Goal: Task Accomplishment & Management: Use online tool/utility

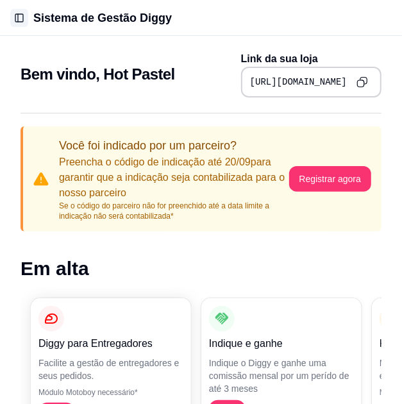
click at [15, 16] on button "Toggle Sidebar" at bounding box center [19, 18] width 18 height 18
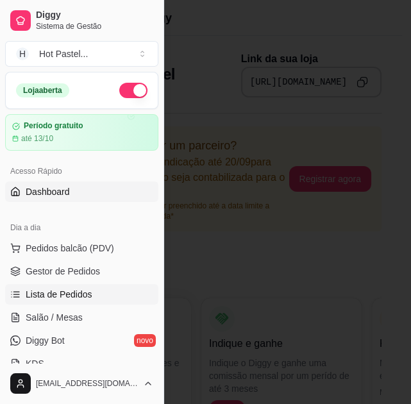
click at [99, 292] on link "Lista de Pedidos" at bounding box center [81, 294] width 153 height 21
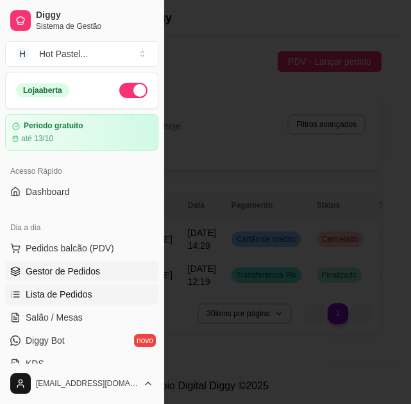
click at [94, 275] on span "Gestor de Pedidos" at bounding box center [63, 271] width 74 height 13
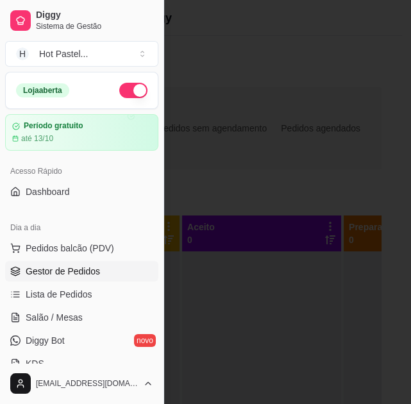
click at [321, 162] on div at bounding box center [205, 202] width 411 height 404
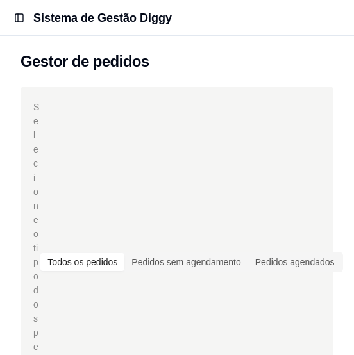
drag, startPoint x: 321, startPoint y: 162, endPoint x: 283, endPoint y: 143, distance: 43.0
click at [283, 143] on div "Selecione o tipo dos pedidos Todos os pedidos Pedidos sem agendamento Pedidos a…" at bounding box center [176, 262] width 287 height 324
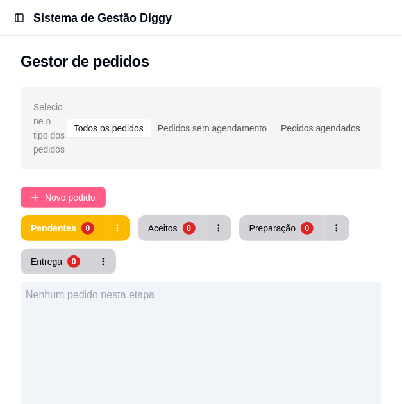
click at [53, 201] on span "Novo pedido" at bounding box center [70, 197] width 51 height 14
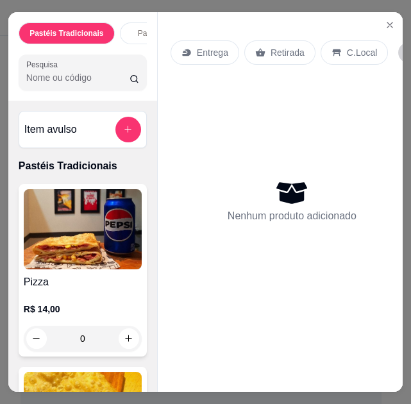
click at [79, 240] on img at bounding box center [83, 229] width 118 height 80
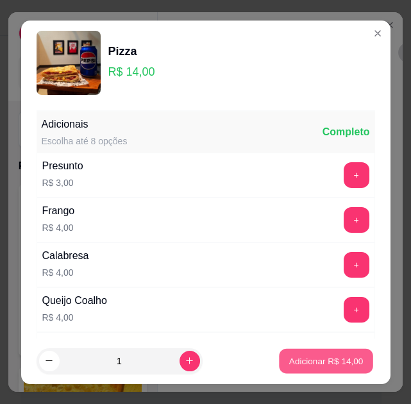
click at [299, 355] on p "Adicionar R$ 14,00" at bounding box center [326, 361] width 74 height 12
type input "1"
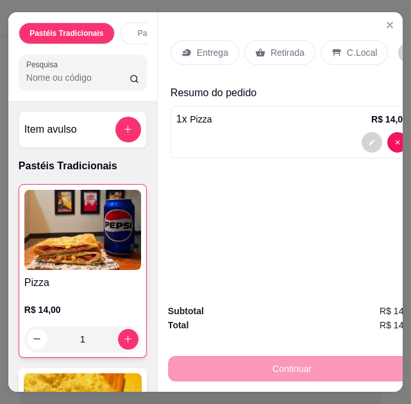
click at [370, 40] on div "C.Local" at bounding box center [354, 52] width 67 height 24
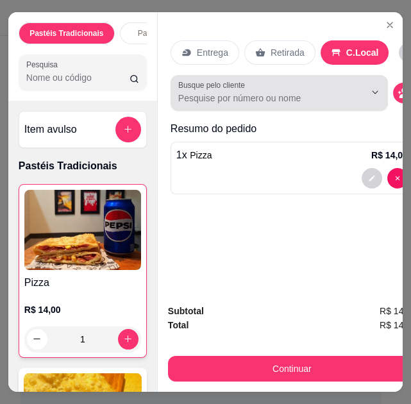
click at [260, 92] on input "Busque pelo cliente" at bounding box center [261, 98] width 166 height 13
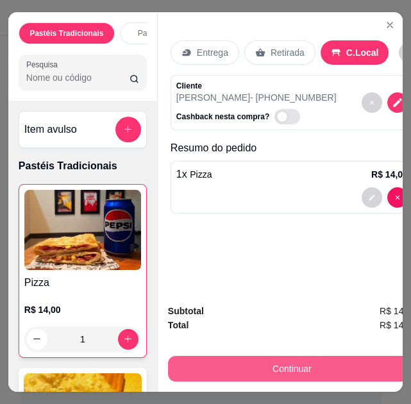
click at [288, 359] on button "Continuar" at bounding box center [292, 369] width 248 height 26
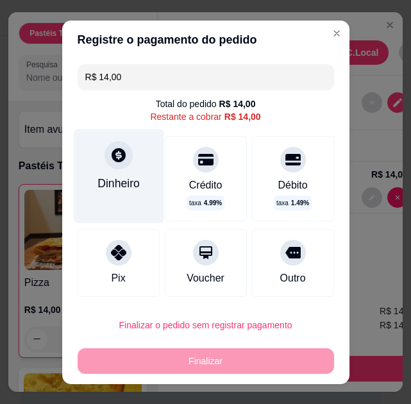
click at [126, 153] on div "Dinheiro" at bounding box center [118, 176] width 90 height 94
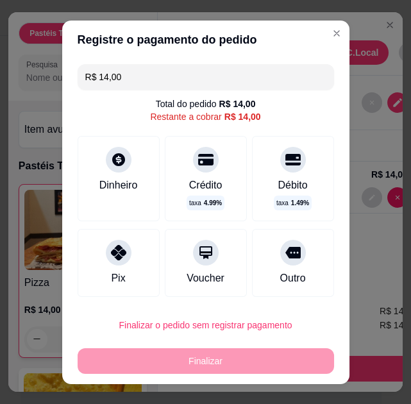
scroll to position [75, 0]
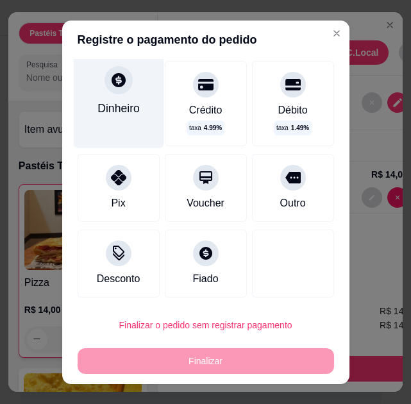
click at [122, 99] on div "Dinheiro" at bounding box center [118, 107] width 42 height 17
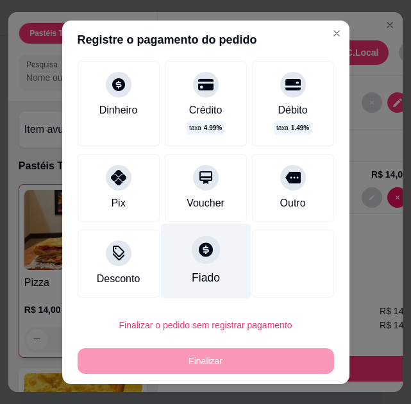
click at [191, 269] on div "Fiado" at bounding box center [205, 277] width 28 height 17
type input "R$ 0,00"
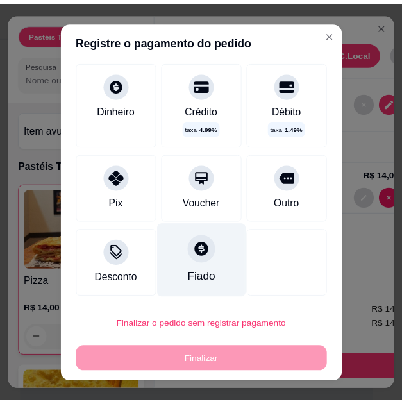
scroll to position [62, 0]
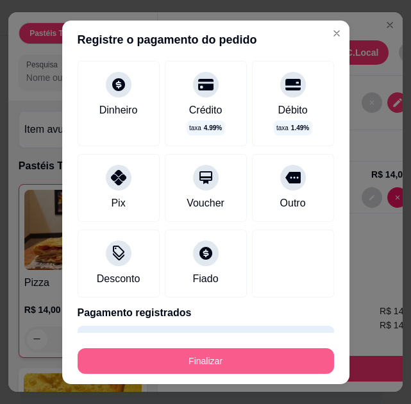
click at [223, 360] on button "Finalizar" at bounding box center [206, 361] width 256 height 26
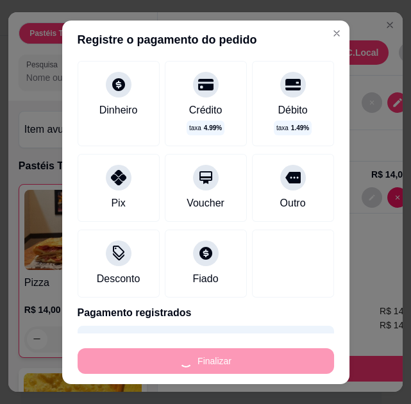
type input "0"
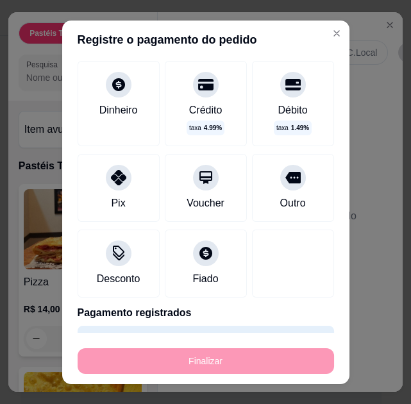
type input "-R$ 14,00"
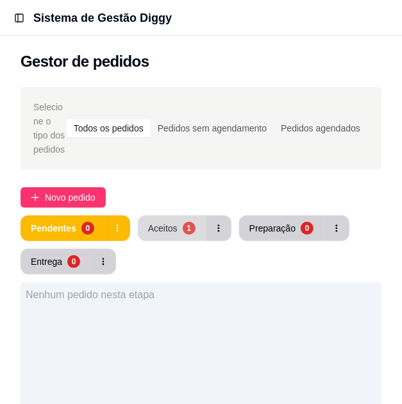
click at [176, 231] on button "Aceitos 1" at bounding box center [172, 228] width 68 height 26
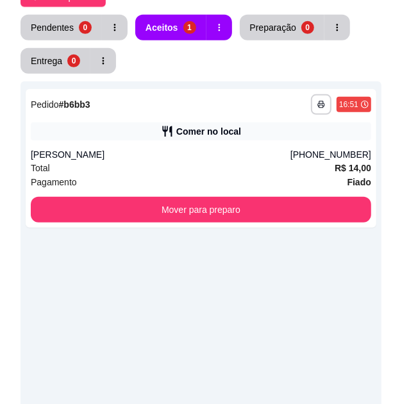
scroll to position [209, 0]
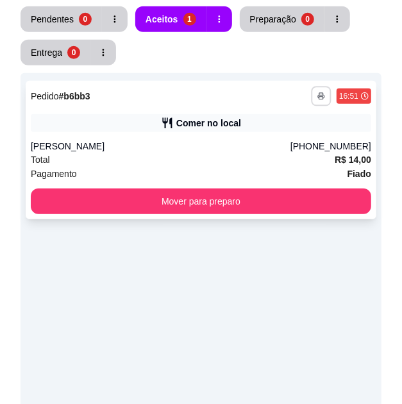
click at [321, 88] on button "button" at bounding box center [321, 96] width 20 height 20
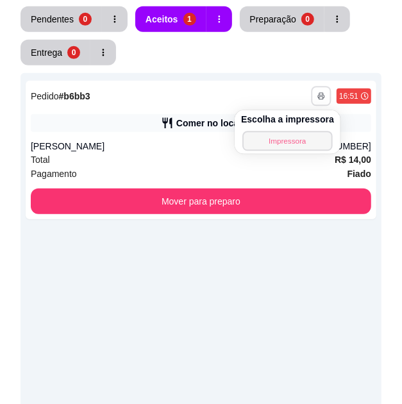
click at [295, 141] on button "Impressora" at bounding box center [287, 141] width 90 height 20
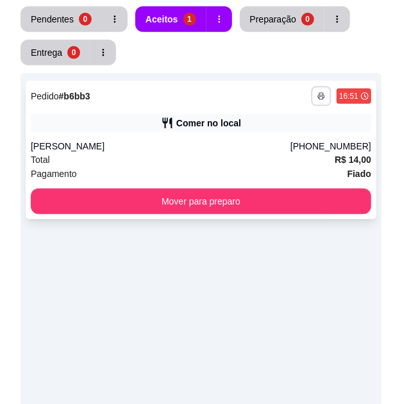
click at [324, 98] on icon "button" at bounding box center [321, 96] width 8 height 8
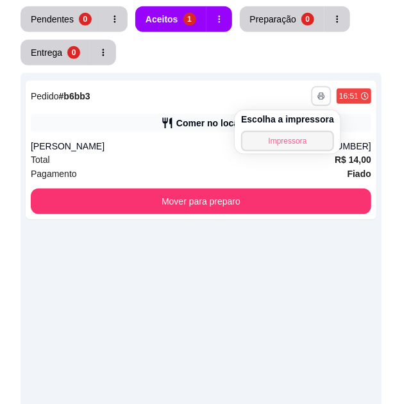
click at [290, 142] on button "Impressora" at bounding box center [287, 141] width 93 height 21
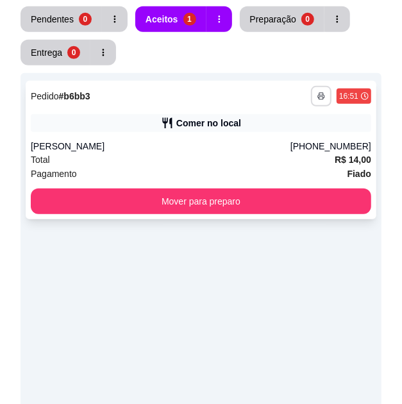
click at [317, 97] on button "button" at bounding box center [321, 96] width 21 height 21
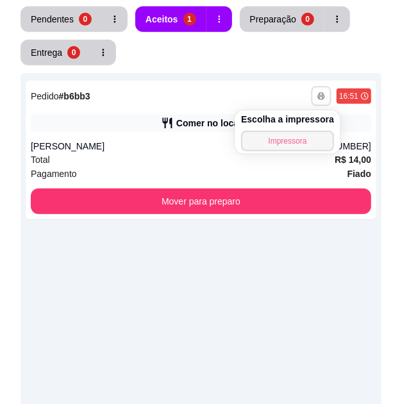
click at [305, 133] on button "Impressora" at bounding box center [287, 141] width 93 height 21
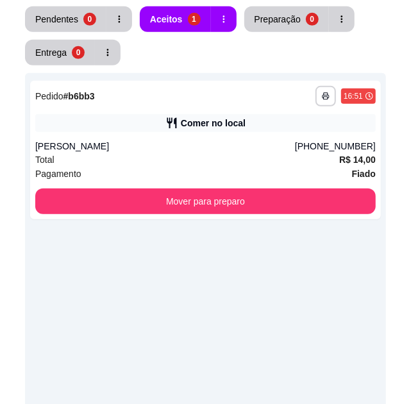
scroll to position [0, 0]
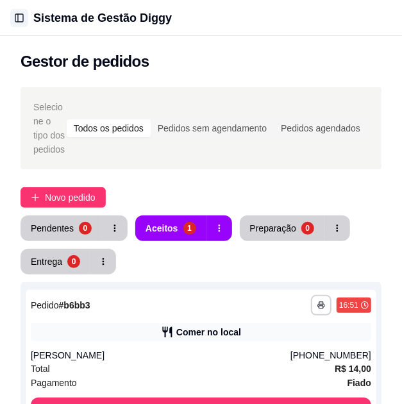
click at [19, 15] on button "Toggle Sidebar" at bounding box center [19, 18] width 18 height 18
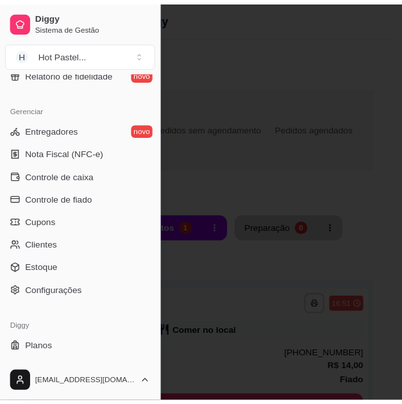
scroll to position [517, 0]
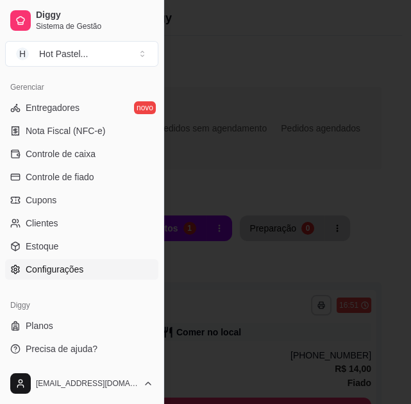
click at [108, 274] on link "Configurações" at bounding box center [81, 269] width 153 height 21
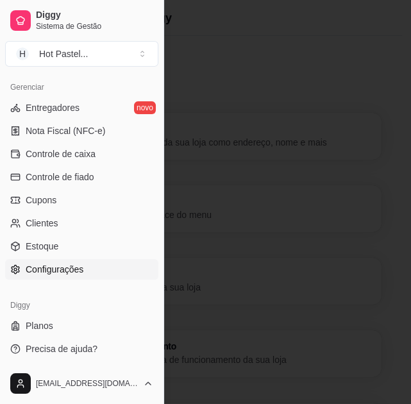
click at [385, 135] on div at bounding box center [205, 202] width 411 height 404
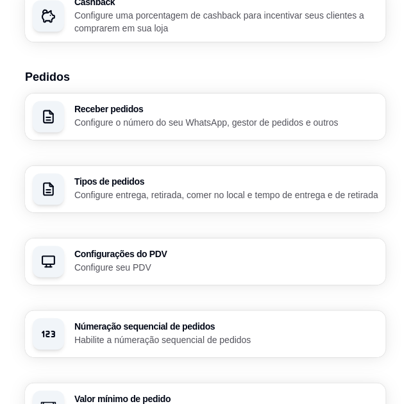
scroll to position [1375, 0]
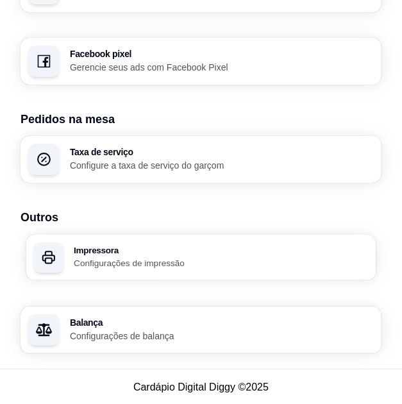
click at [207, 235] on div "Impressora Configurações de impressão" at bounding box center [201, 258] width 350 height 46
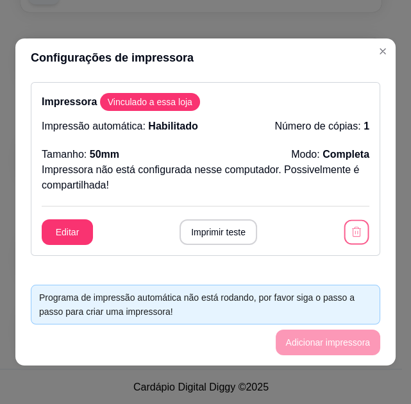
click at [350, 232] on icon "button" at bounding box center [356, 232] width 12 height 12
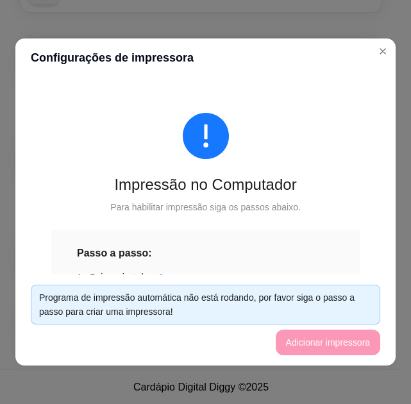
click at [298, 346] on footer "Programa de impressão automática não está rodando, por favor siga o passo a pas…" at bounding box center [205, 319] width 380 height 91
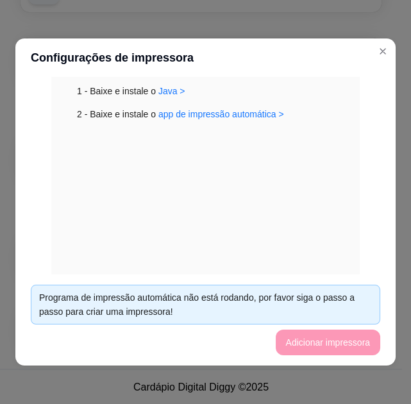
scroll to position [192, 0]
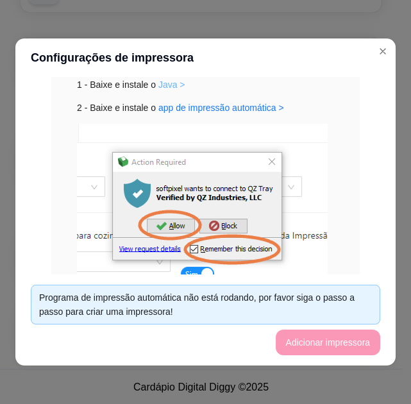
click at [169, 82] on link "Java >" at bounding box center [171, 84] width 27 height 10
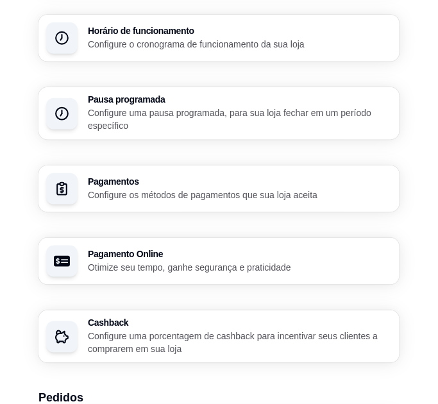
scroll to position [0, 0]
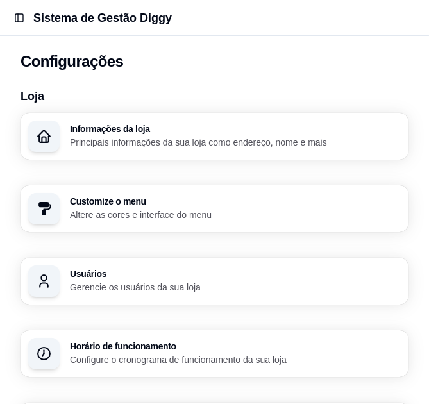
click at [140, 145] on p "Principais informações da sua loja como endereço, nome e mais" at bounding box center [235, 142] width 331 height 13
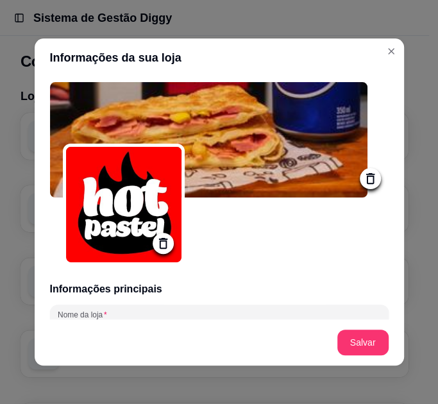
click at [389, 222] on div "Informações principais Nome da loja Hot Pastel Número de contato Descrição 0/30…" at bounding box center [219, 198] width 369 height 242
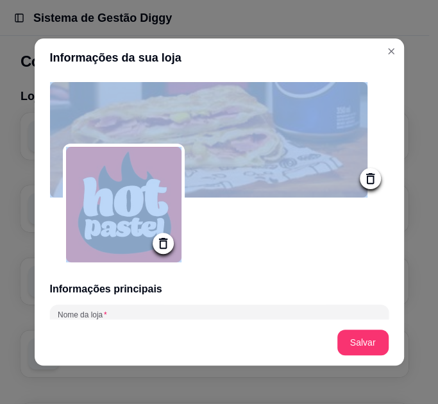
click at [390, 222] on div "Informações principais Nome da loja Hot Pastel Número de contato Descrição 0/30…" at bounding box center [219, 198] width 369 height 242
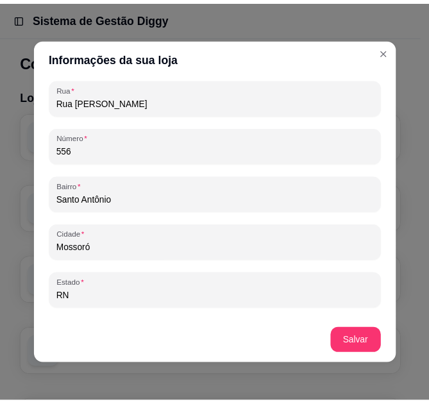
scroll to position [833, 0]
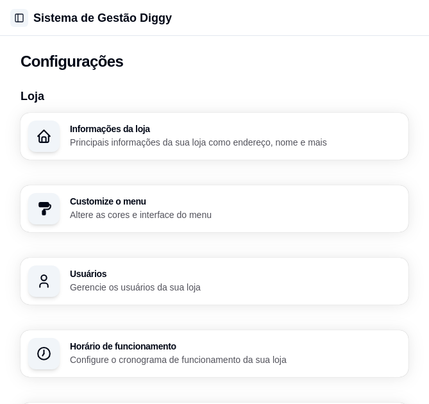
click at [19, 19] on button "Toggle Sidebar" at bounding box center [19, 18] width 18 height 18
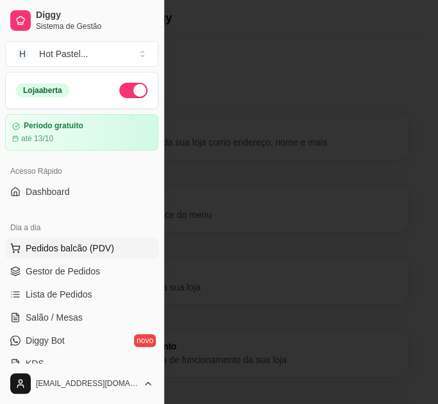
click at [77, 251] on span "Pedidos balcão (PDV)" at bounding box center [70, 248] width 88 height 13
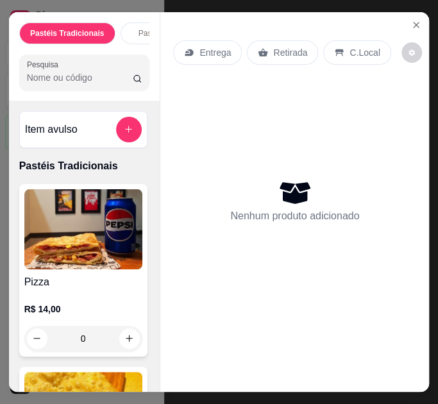
click at [410, 21] on div at bounding box center [219, 202] width 438 height 404
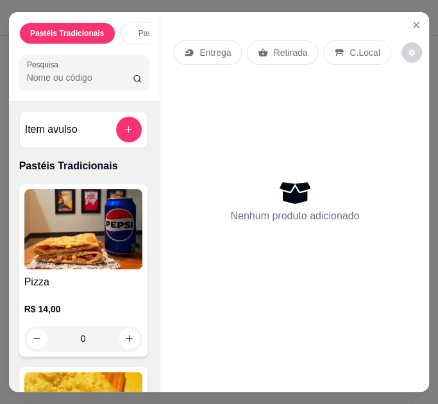
click at [410, 22] on icon "Close" at bounding box center [416, 24] width 5 height 5
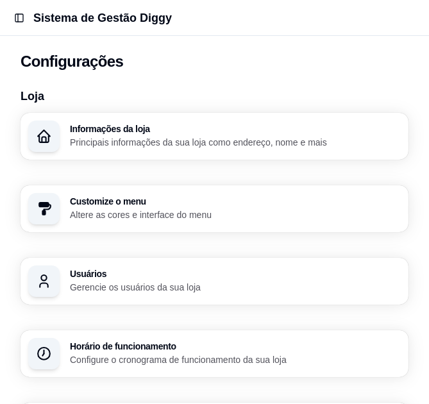
click at [26, 30] on header "Toggle Sidebar Sistema de Gestão Diggy" at bounding box center [214, 18] width 429 height 36
click at [22, 24] on button "Toggle Sidebar" at bounding box center [19, 18] width 18 height 18
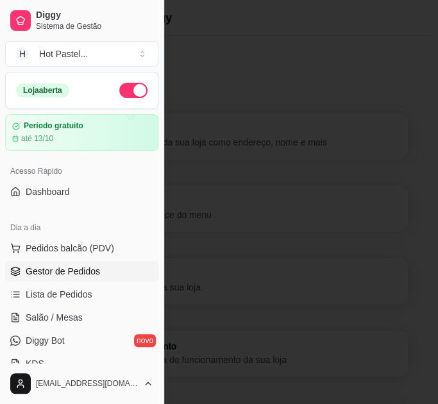
click at [55, 265] on span "Gestor de Pedidos" at bounding box center [63, 271] width 74 height 13
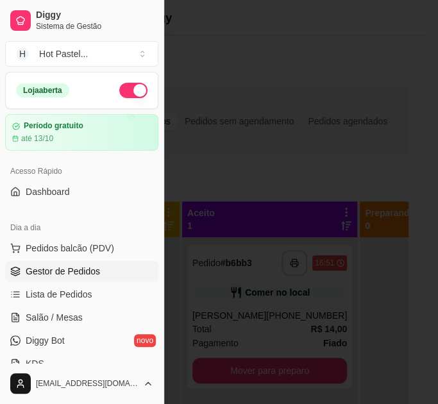
click at [392, 165] on div at bounding box center [219, 202] width 438 height 404
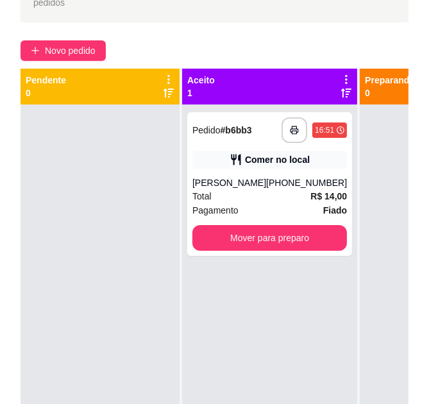
scroll to position [134, 0]
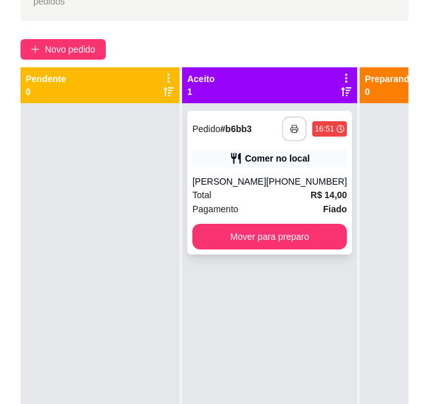
click at [290, 130] on icon "button" at bounding box center [294, 128] width 9 height 9
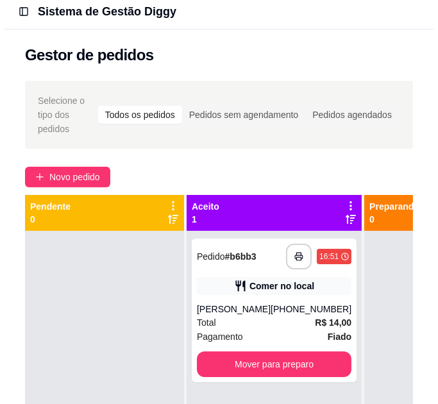
scroll to position [0, 0]
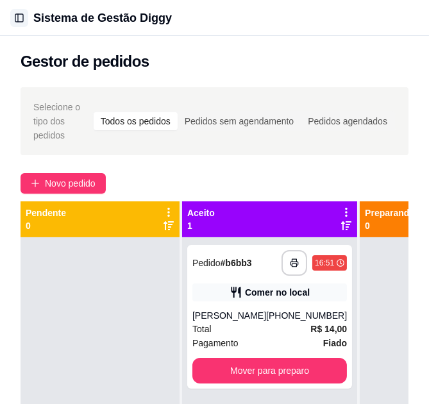
click at [20, 15] on button "Toggle Sidebar" at bounding box center [19, 18] width 18 height 18
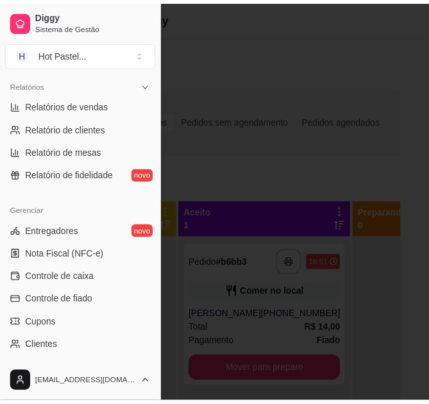
scroll to position [517, 0]
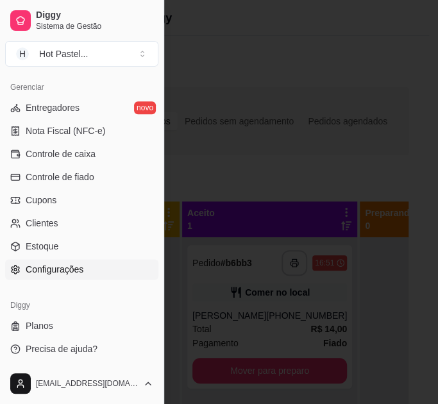
click at [91, 269] on link "Configurações" at bounding box center [81, 269] width 153 height 21
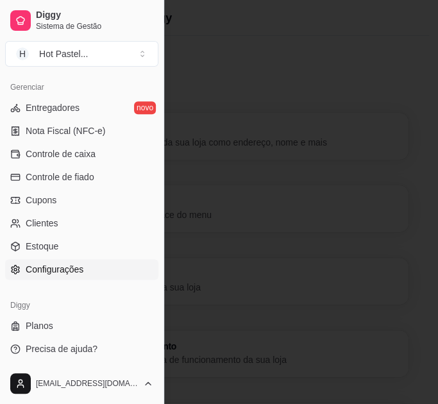
click at [91, 269] on link "Configurações" at bounding box center [81, 269] width 153 height 21
click at [54, 268] on span "Configurações" at bounding box center [55, 269] width 58 height 13
click at [318, 76] on div at bounding box center [219, 202] width 438 height 404
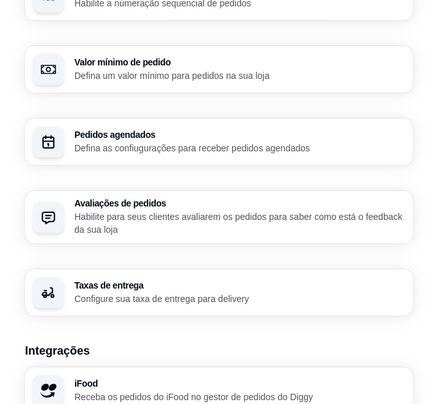
scroll to position [1370, 0]
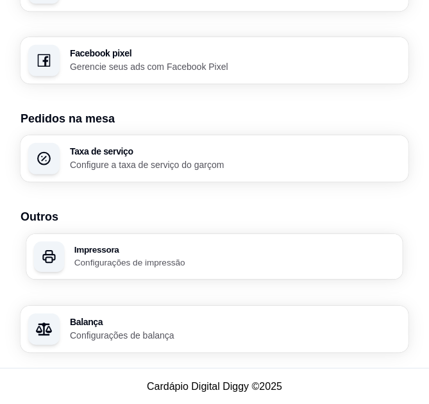
click at [228, 272] on div "Impressora Configurações de impressão" at bounding box center [214, 257] width 376 height 46
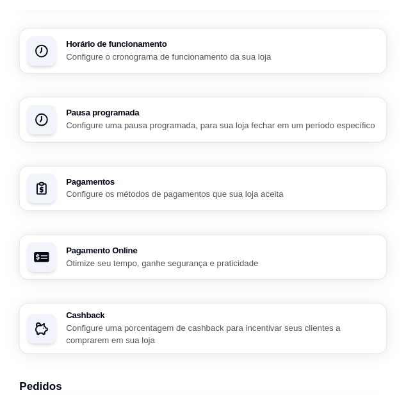
scroll to position [0, 0]
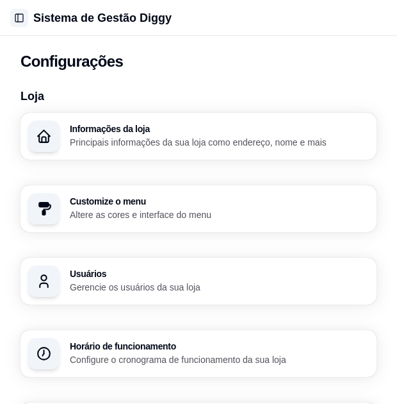
click at [19, 21] on button "Toggle Sidebar" at bounding box center [19, 18] width 18 height 18
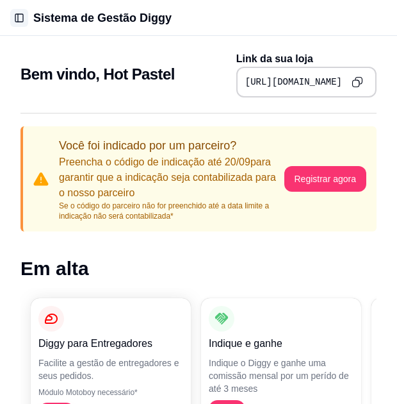
click at [19, 22] on button "Toggle Sidebar" at bounding box center [19, 18] width 18 height 18
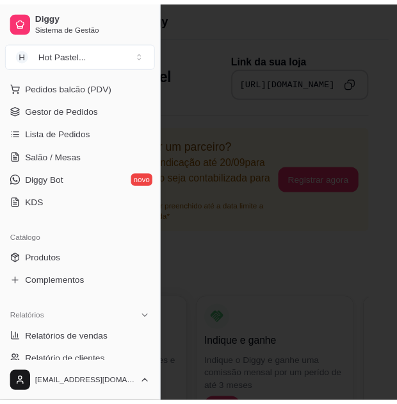
scroll to position [192, 0]
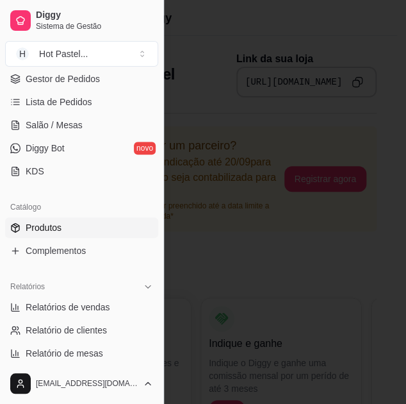
click at [102, 226] on link "Produtos" at bounding box center [81, 227] width 153 height 21
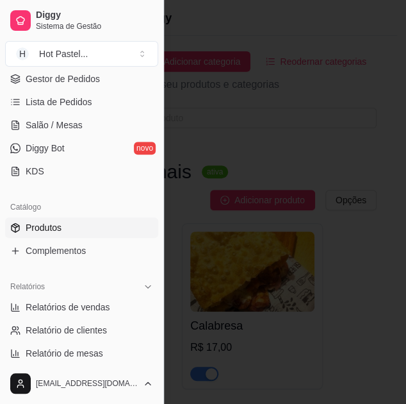
click at [360, 242] on div at bounding box center [203, 202] width 406 height 404
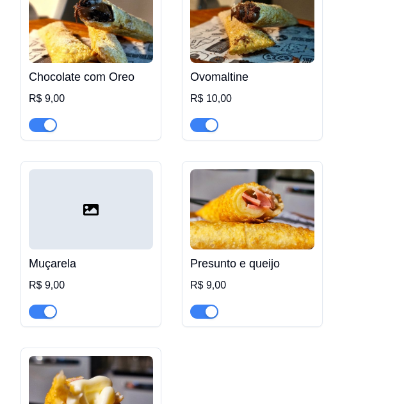
scroll to position [2489, 0]
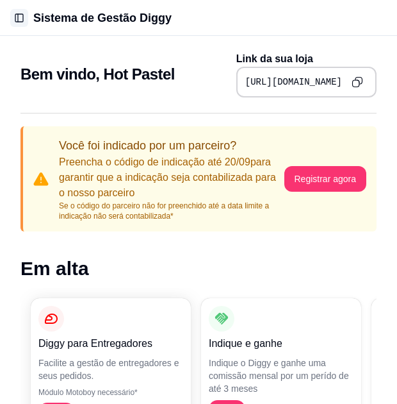
click at [21, 17] on button "Toggle Sidebar" at bounding box center [19, 18] width 18 height 18
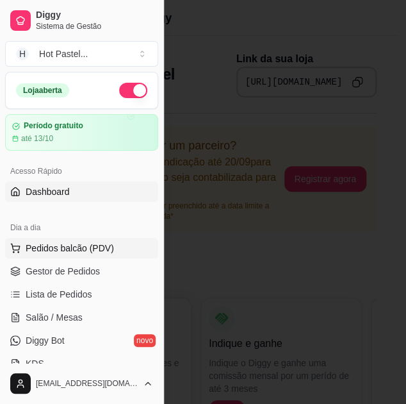
click at [60, 253] on span "Pedidos balcão (PDV)" at bounding box center [70, 248] width 88 height 13
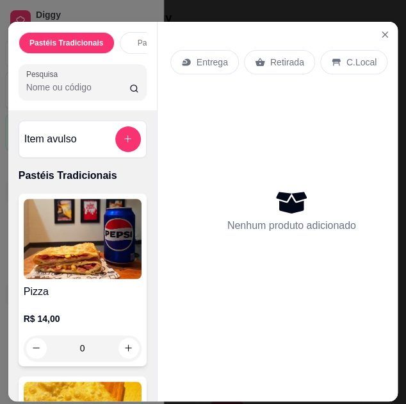
click at [87, 294] on span "Lista de Pedidos" at bounding box center [59, 294] width 67 height 13
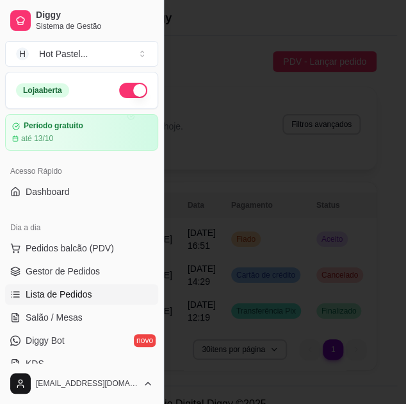
click at [237, 166] on div at bounding box center [203, 202] width 406 height 404
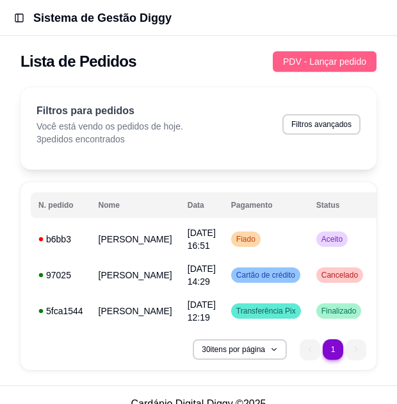
click at [331, 56] on span "PDV - Lançar pedido" at bounding box center [324, 61] width 83 height 14
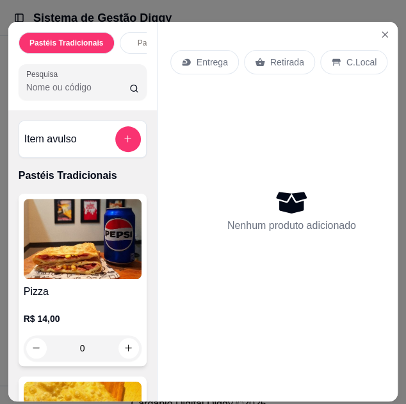
click at [118, 234] on img at bounding box center [83, 239] width 118 height 80
click at [385, 33] on icon "Close" at bounding box center [385, 34] width 10 height 10
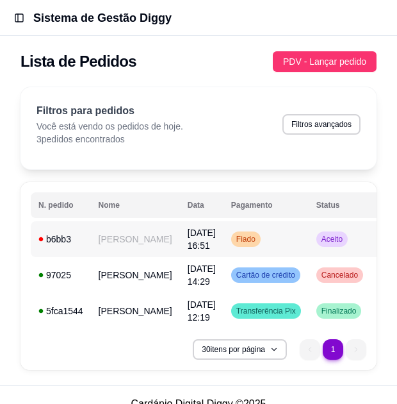
click at [309, 250] on td "Aceito" at bounding box center [340, 239] width 62 height 36
click at [260, 242] on td "Fiado" at bounding box center [266, 239] width 85 height 36
click at [319, 242] on span "Aceito" at bounding box center [332, 239] width 26 height 10
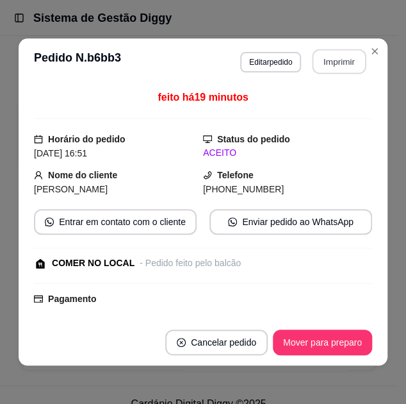
click at [332, 58] on button "Imprimir" at bounding box center [340, 61] width 54 height 25
click at [339, 49] on button "Imprimir" at bounding box center [340, 62] width 56 height 26
click at [335, 71] on button "Imprimir" at bounding box center [340, 61] width 54 height 25
click at [340, 67] on button "Imprimir" at bounding box center [340, 62] width 56 height 26
click at [321, 72] on button "Imprimir" at bounding box center [340, 62] width 56 height 26
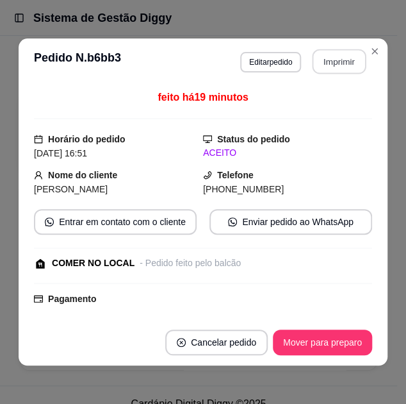
click at [356, 69] on button "Imprimir" at bounding box center [340, 61] width 54 height 25
click at [348, 54] on button "Imprimir" at bounding box center [340, 62] width 56 height 26
click at [326, 62] on button "Imprimir" at bounding box center [340, 62] width 56 height 26
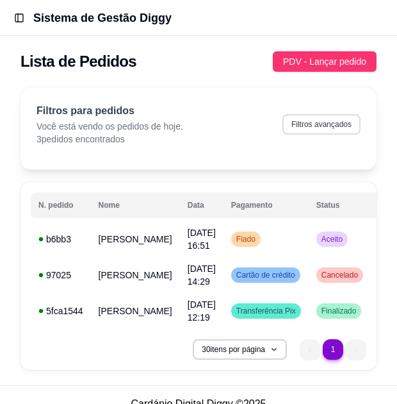
click at [340, 115] on button "Filtros avançados" at bounding box center [322, 124] width 78 height 21
select select "0"
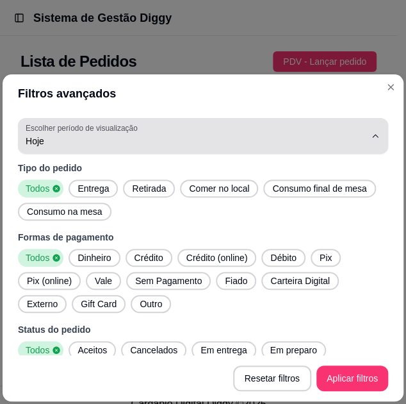
click at [258, 129] on div "Hoje" at bounding box center [196, 136] width 340 height 26
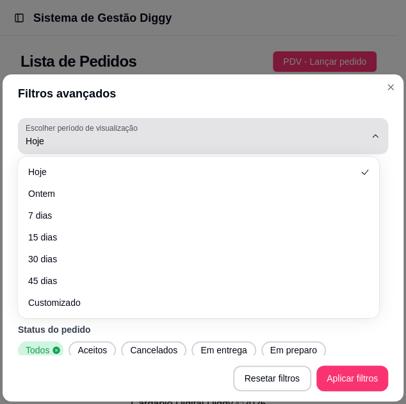
click at [258, 129] on div "Hoje" at bounding box center [196, 136] width 340 height 26
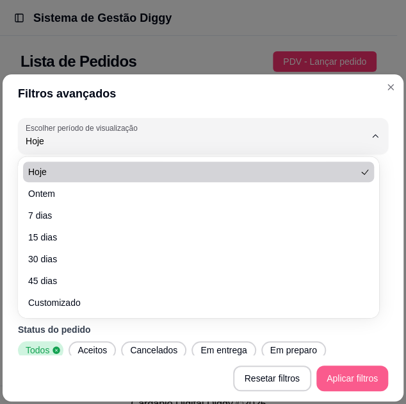
click at [358, 380] on button "Aplicar filtros" at bounding box center [353, 378] width 72 height 26
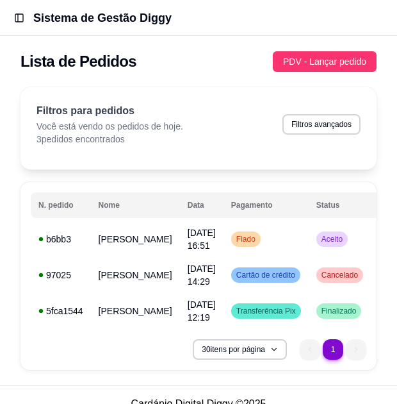
scroll to position [0, 203]
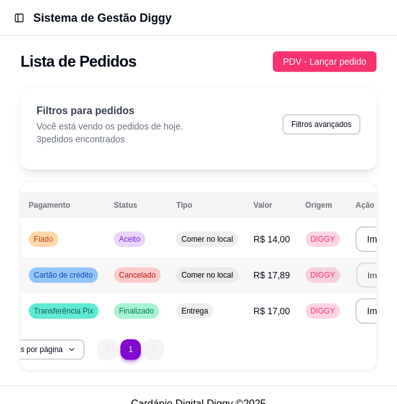
click at [357, 281] on button "Imprimir" at bounding box center [384, 275] width 54 height 25
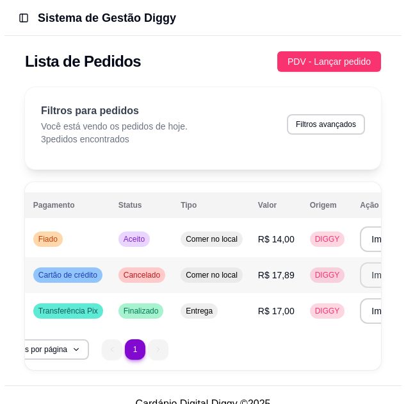
scroll to position [0, 0]
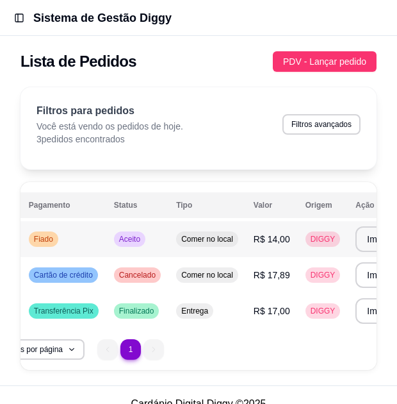
click at [179, 241] on span "Comer no local" at bounding box center [207, 239] width 57 height 10
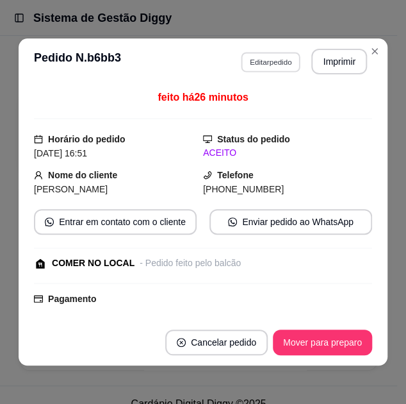
click at [279, 64] on button "Editar pedido" at bounding box center [271, 62] width 60 height 20
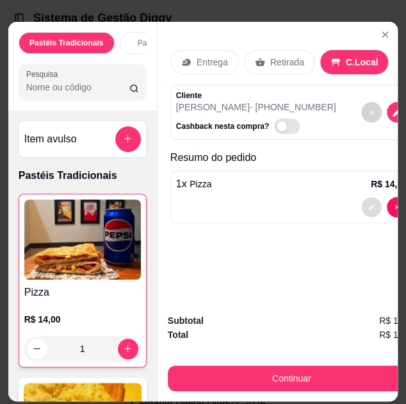
click at [381, 201] on button "decrease-product-quantity" at bounding box center [372, 207] width 20 height 20
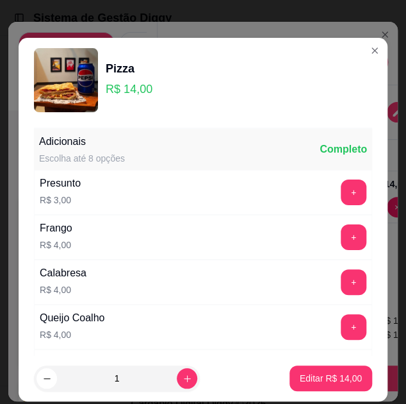
scroll to position [224, 0]
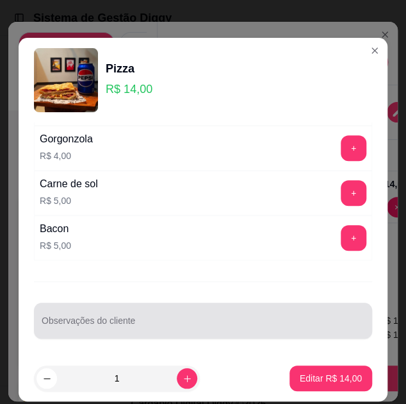
click at [179, 331] on div at bounding box center [203, 321] width 323 height 26
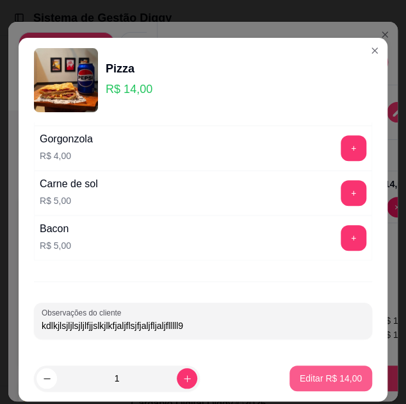
type input "kdlkjlsjljlsjljlfjjslkjlkfjaljflsjfjaljfljaljflllll9"
click at [317, 379] on p "Editar R$ 14,00" at bounding box center [331, 378] width 60 height 12
type input "0"
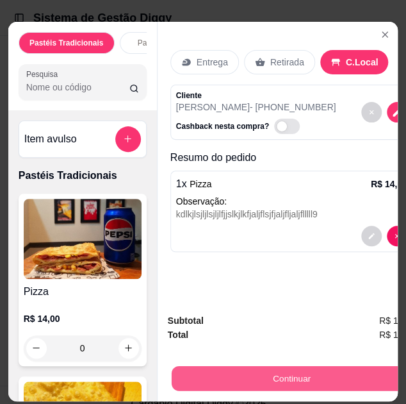
click at [317, 379] on button "Continuar" at bounding box center [291, 378] width 240 height 25
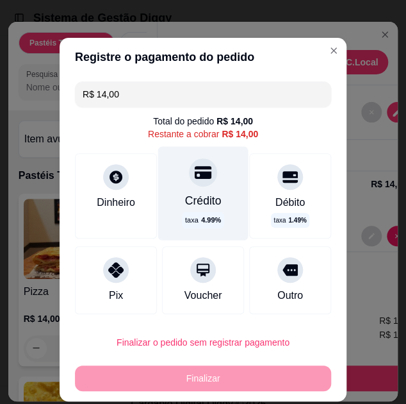
click at [187, 201] on div "Crédito" at bounding box center [203, 200] width 37 height 17
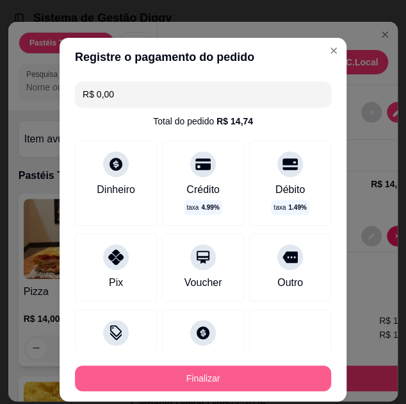
click at [233, 372] on button "Finalizar" at bounding box center [203, 378] width 256 height 26
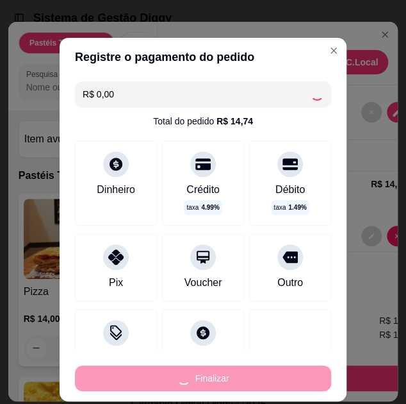
type input "-R$ 14,00"
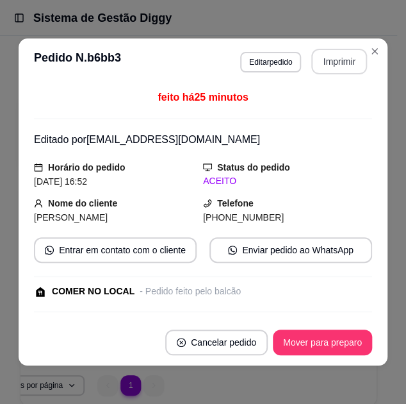
click at [333, 70] on button "Imprimir" at bounding box center [340, 62] width 56 height 26
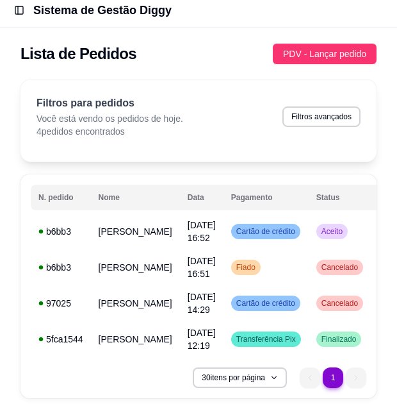
scroll to position [0, 0]
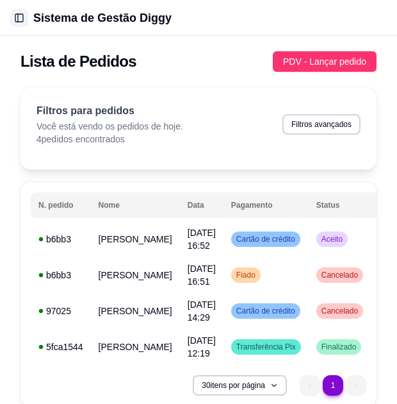
click at [21, 19] on button "Toggle Sidebar" at bounding box center [19, 18] width 18 height 18
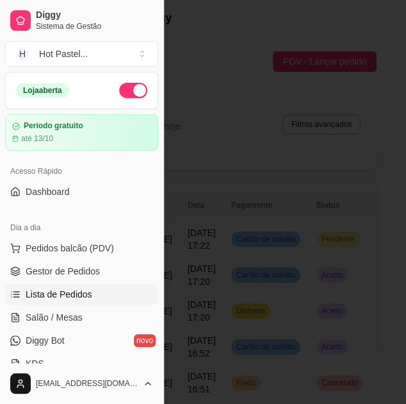
click at [246, 314] on div at bounding box center [203, 202] width 406 height 404
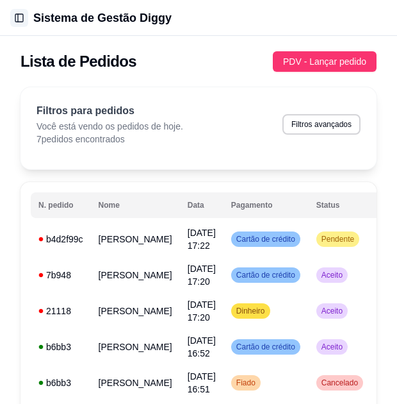
click at [23, 24] on button "Toggle Sidebar" at bounding box center [19, 18] width 18 height 18
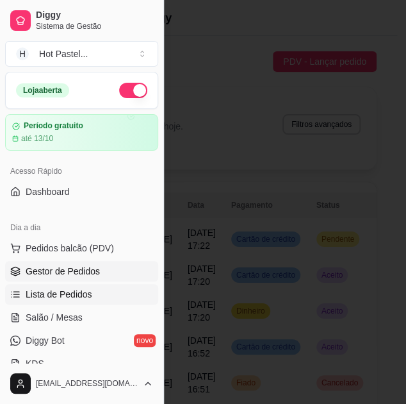
click at [106, 277] on link "Gestor de Pedidos" at bounding box center [81, 271] width 153 height 21
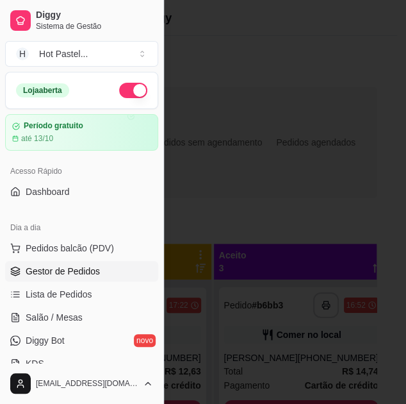
click at [325, 196] on div at bounding box center [203, 202] width 406 height 404
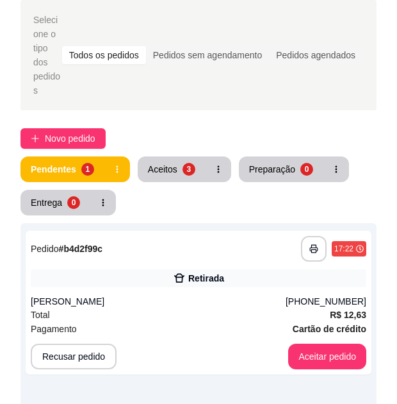
scroll to position [81, 0]
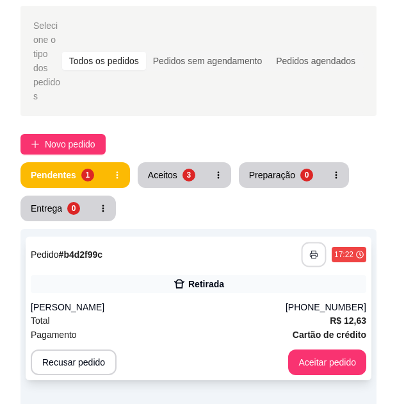
click at [322, 256] on button "button" at bounding box center [314, 254] width 25 height 25
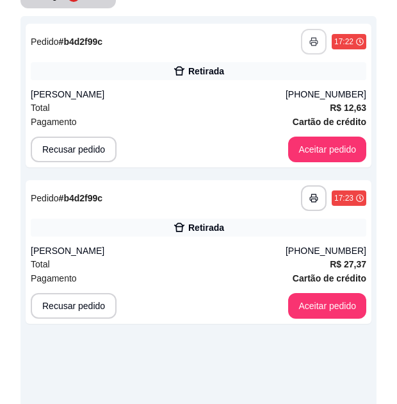
scroll to position [362, 0]
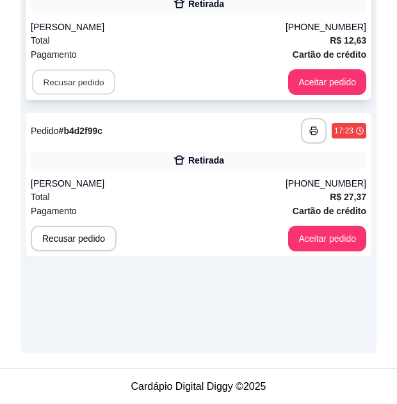
click at [93, 75] on button "Recusar pedido" at bounding box center [73, 82] width 83 height 25
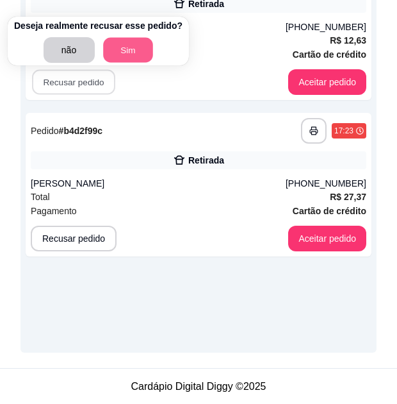
click at [118, 53] on button "Sim" at bounding box center [128, 50] width 50 height 25
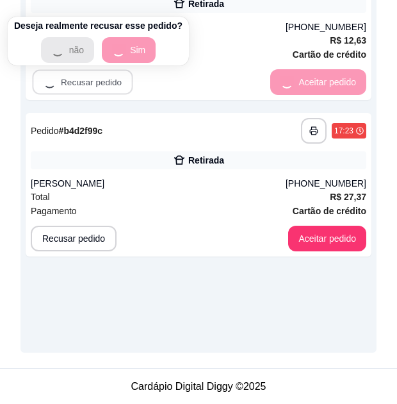
scroll to position [205, 0]
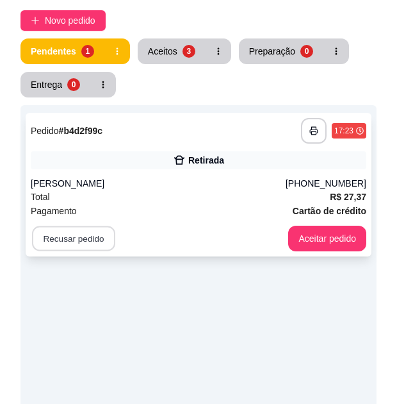
click at [76, 235] on button "Recusar pedido" at bounding box center [73, 238] width 83 height 25
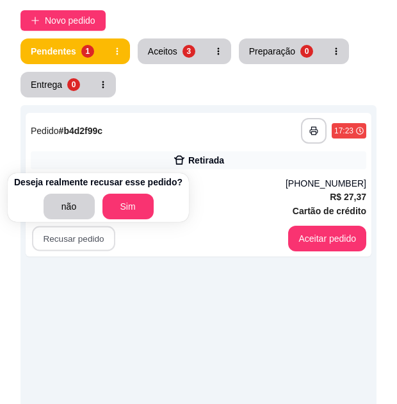
click at [131, 187] on p "Deseja realmente recusar esse pedido?" at bounding box center [98, 182] width 169 height 13
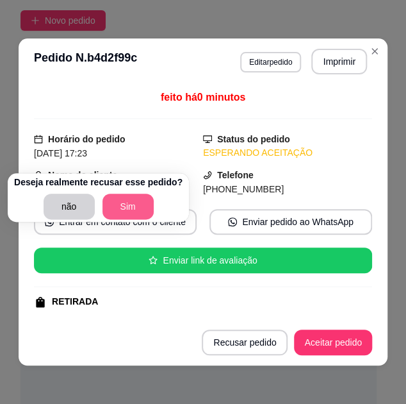
click at [124, 208] on button "Sim" at bounding box center [128, 207] width 51 height 26
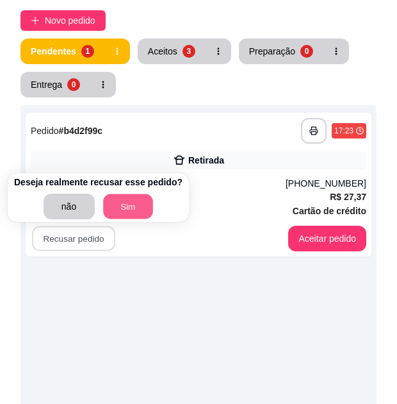
click at [124, 208] on button "Sim" at bounding box center [128, 206] width 50 height 25
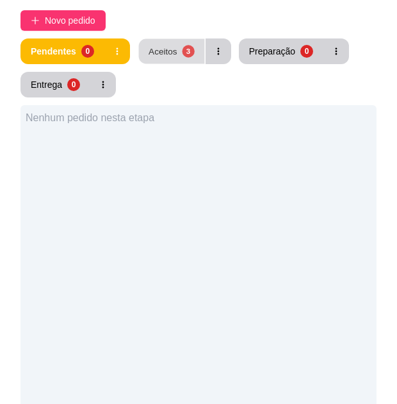
click at [194, 58] on button "Aceitos 3" at bounding box center [171, 51] width 66 height 25
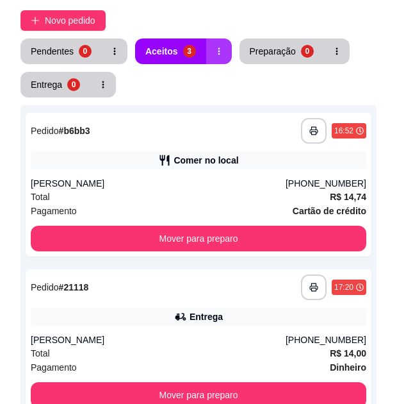
click at [217, 51] on icon "button" at bounding box center [219, 51] width 9 height 9
click at [369, 79] on div "Pendentes 0 Aceitos 3 Preparação 0 Entrega 0" at bounding box center [199, 67] width 356 height 59
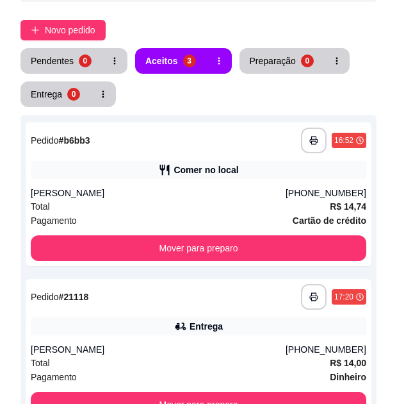
scroll to position [203, 0]
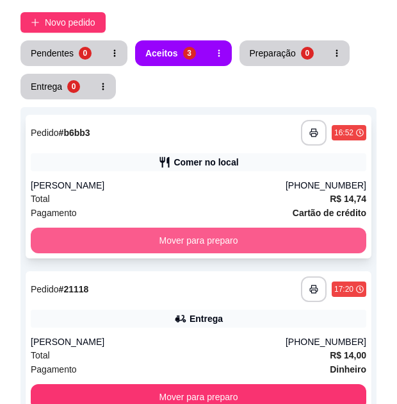
click at [309, 237] on button "Mover para preparo" at bounding box center [199, 241] width 336 height 26
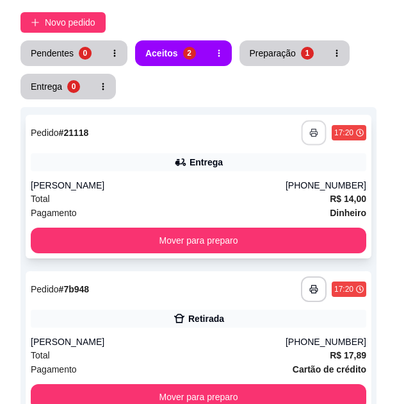
click at [316, 135] on icon "button" at bounding box center [314, 132] width 9 height 9
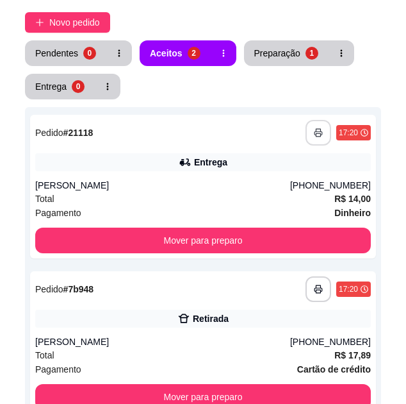
scroll to position [0, 0]
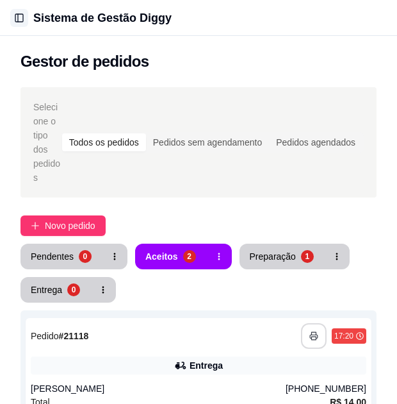
click at [18, 18] on button "Toggle Sidebar" at bounding box center [19, 18] width 18 height 18
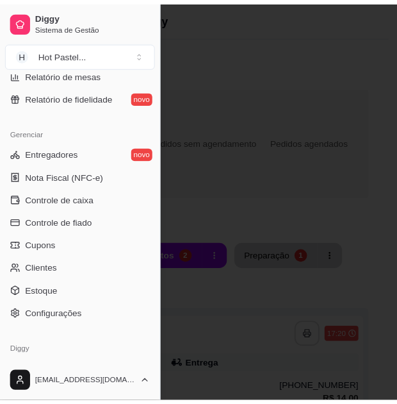
scroll to position [517, 0]
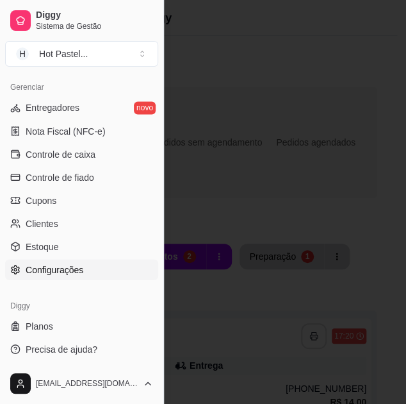
click at [88, 266] on link "Configurações" at bounding box center [81, 269] width 153 height 21
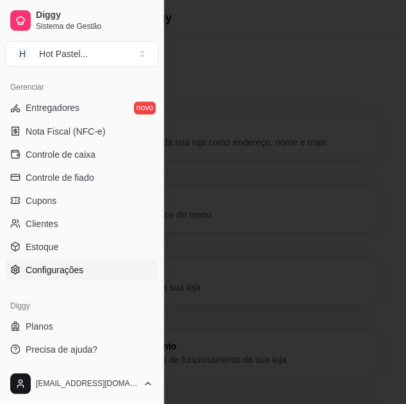
click at [242, 265] on div at bounding box center [203, 202] width 406 height 404
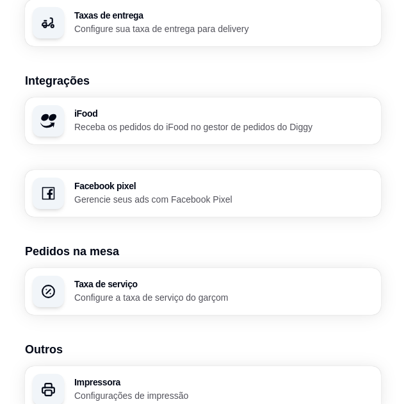
scroll to position [1381, 0]
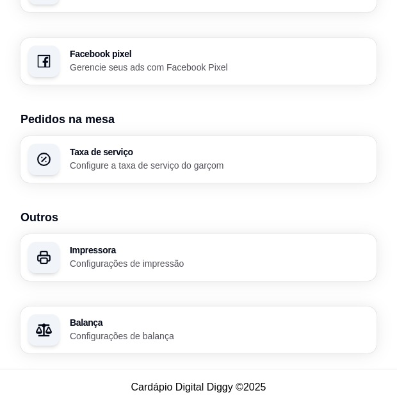
click at [208, 272] on div "Impressora Configurações de impressão" at bounding box center [199, 257] width 356 height 47
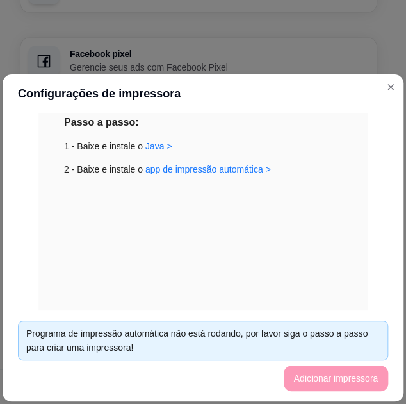
scroll to position [184, 0]
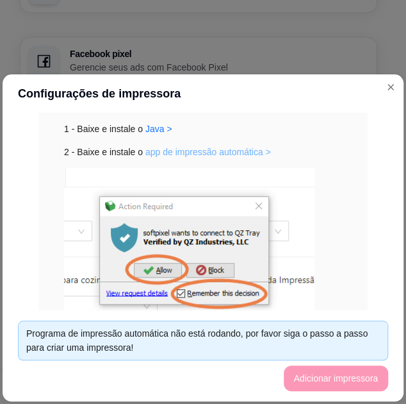
click at [181, 153] on link "app de impressão automática >" at bounding box center [209, 152] width 126 height 10
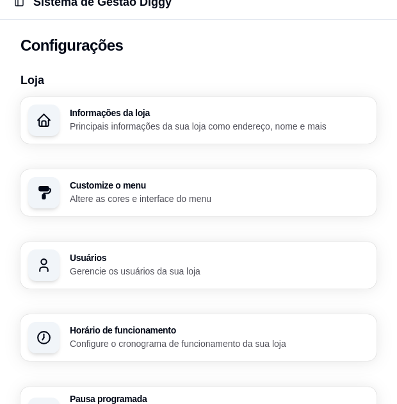
scroll to position [0, 0]
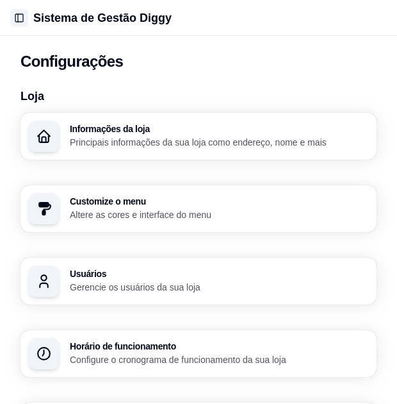
click at [22, 16] on button "Toggle Sidebar" at bounding box center [19, 18] width 18 height 18
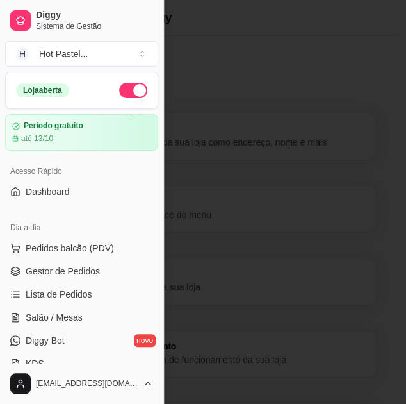
click at [299, 90] on div at bounding box center [203, 202] width 406 height 404
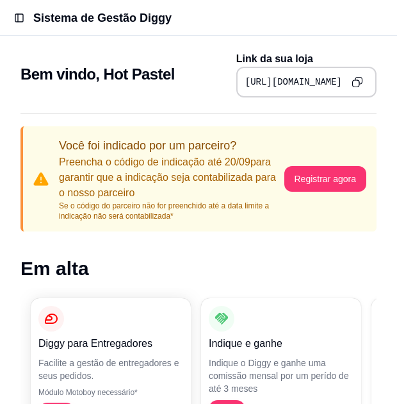
click at [363, 310] on div "Diggy para Entregadores Facilite a gestão de entregadores e seus pedidos. Módul…" at bounding box center [199, 363] width 356 height 151
click at [18, 17] on button "Toggle Sidebar" at bounding box center [19, 18] width 18 height 18
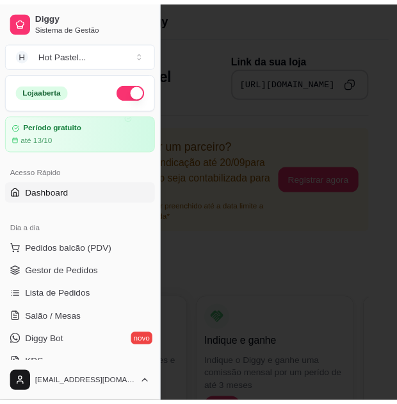
scroll to position [517, 0]
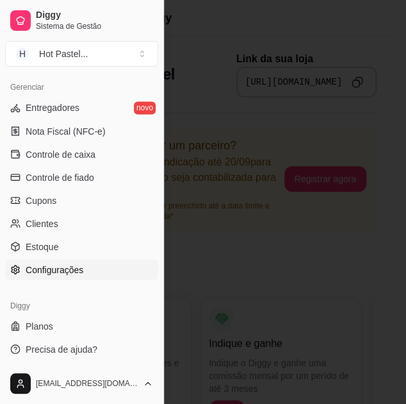
click at [83, 263] on link "Configurações" at bounding box center [81, 269] width 153 height 21
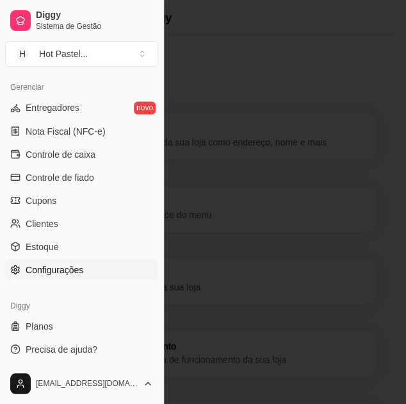
click at [101, 269] on link "Configurações" at bounding box center [81, 269] width 153 height 21
click at [233, 266] on div at bounding box center [203, 202] width 406 height 404
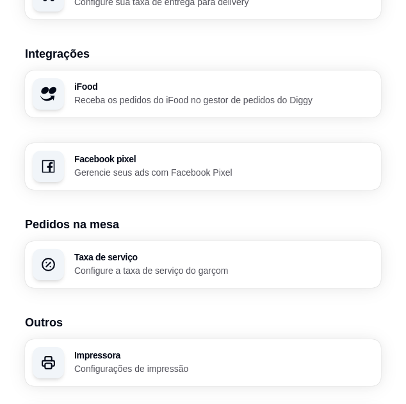
scroll to position [1279, 0]
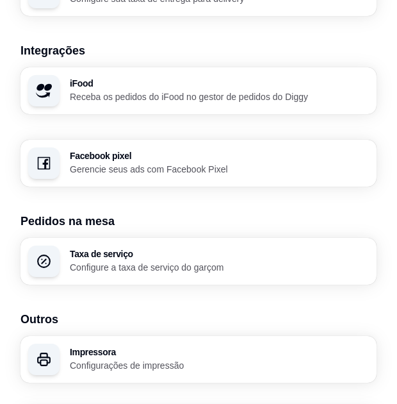
click at [327, 347] on h3 "Impressora" at bounding box center [219, 351] width 299 height 9
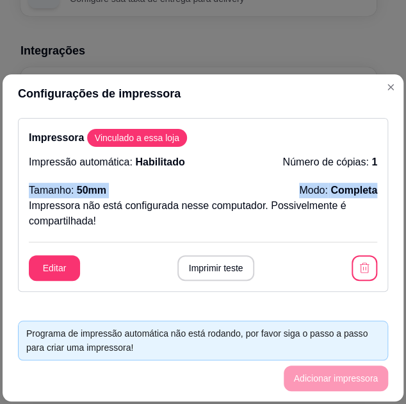
drag, startPoint x: 394, startPoint y: 147, endPoint x: 385, endPoint y: 177, distance: 31.4
click at [385, 177] on div "Impressora Vinculado a essa loja Impressão automática: Habilitado Número de cóp…" at bounding box center [203, 211] width 401 height 197
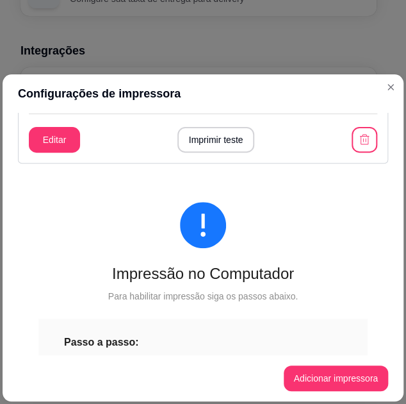
scroll to position [87, 0]
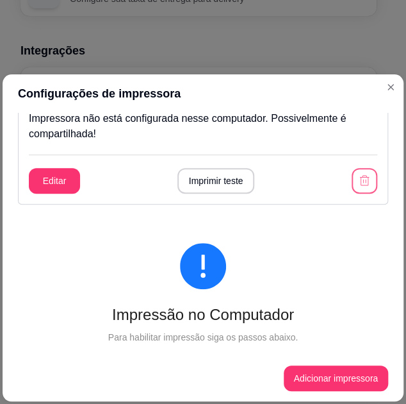
click at [358, 184] on icon "button" at bounding box center [364, 180] width 13 height 13
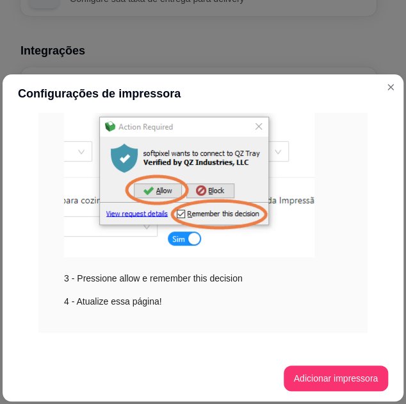
scroll to position [276, 0]
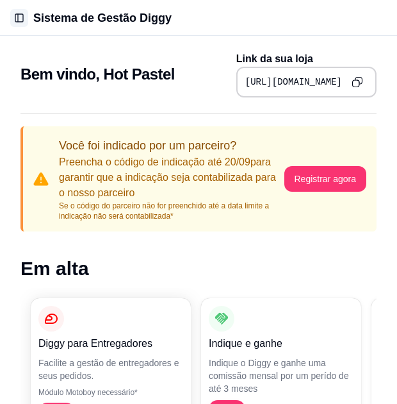
click at [26, 17] on button "Toggle Sidebar" at bounding box center [19, 18] width 18 height 18
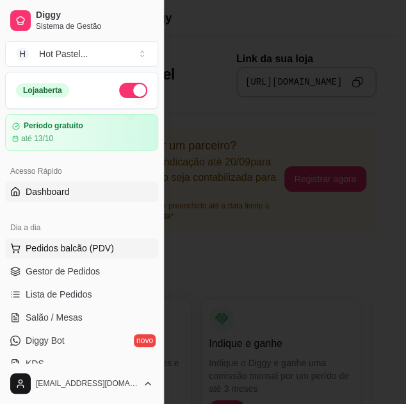
click at [99, 255] on button "Pedidos balcão (PDV)" at bounding box center [81, 248] width 153 height 21
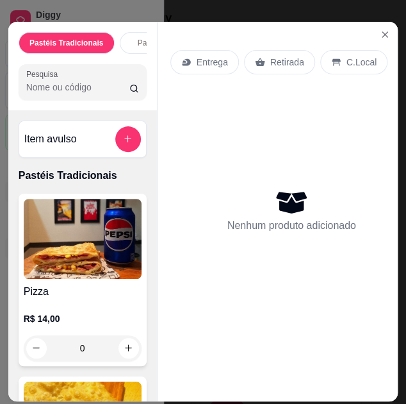
click at [85, 244] on span "Pedidos balcão (PDV)" at bounding box center [70, 248] width 88 height 13
click at [70, 238] on button "Pedidos balcão (PDV)" at bounding box center [81, 248] width 153 height 21
click at [121, 362] on link "KDS" at bounding box center [81, 363] width 153 height 21
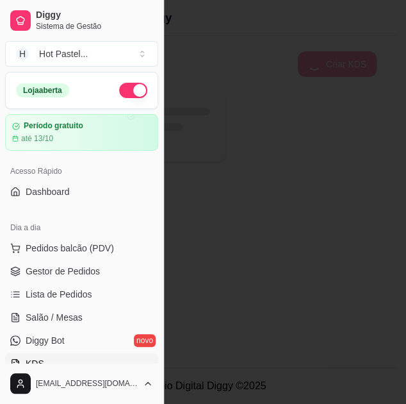
click at [268, 290] on div at bounding box center [203, 202] width 406 height 404
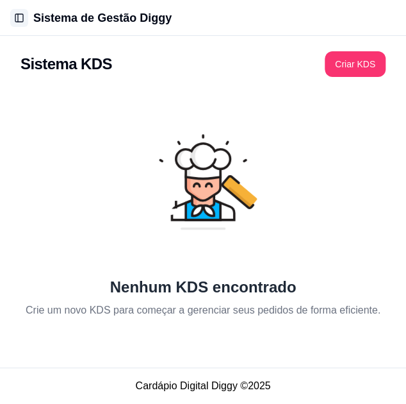
click at [19, 17] on button "Toggle Sidebar" at bounding box center [19, 18] width 18 height 18
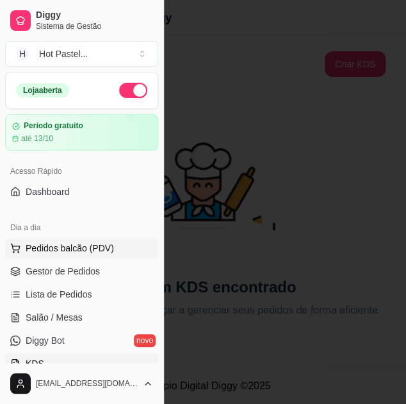
click at [92, 244] on span "Pedidos balcão (PDV)" at bounding box center [70, 248] width 88 height 13
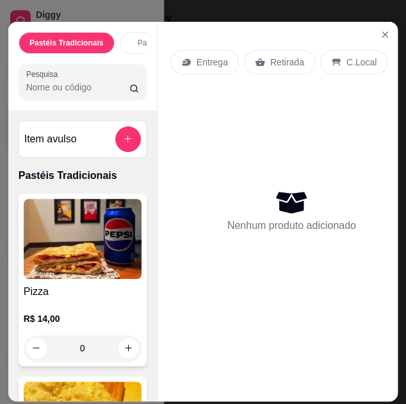
click at [92, 244] on span "Pedidos balcão (PDV)" at bounding box center [70, 248] width 88 height 13
click at [125, 354] on link "KDS" at bounding box center [81, 363] width 153 height 21
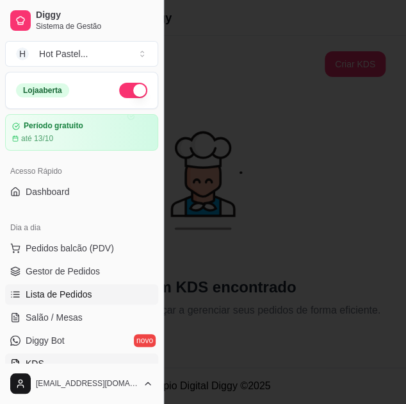
click at [75, 294] on span "Lista de Pedidos" at bounding box center [59, 294] width 67 height 13
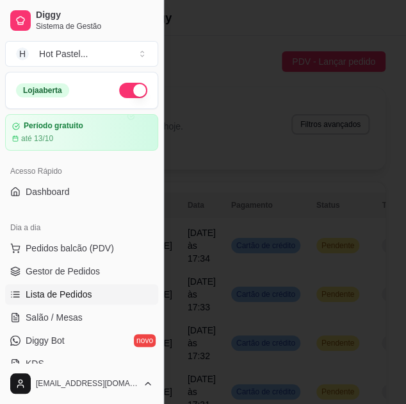
click at [349, 176] on div at bounding box center [203, 202] width 406 height 404
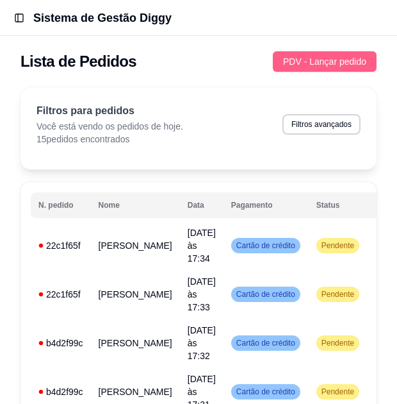
click at [346, 60] on span "PDV - Lançar pedido" at bounding box center [324, 61] width 83 height 14
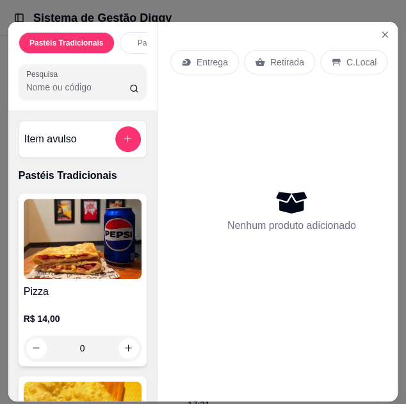
click at [130, 357] on div "0" at bounding box center [83, 348] width 118 height 26
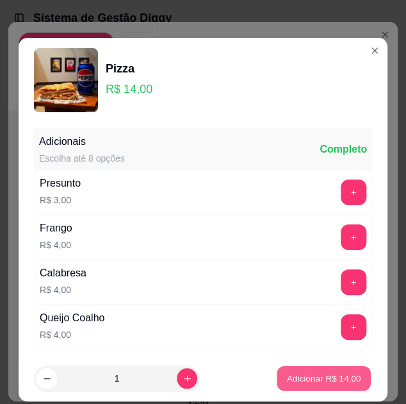
click at [343, 378] on p "Adicionar R$ 14,00" at bounding box center [324, 378] width 74 height 12
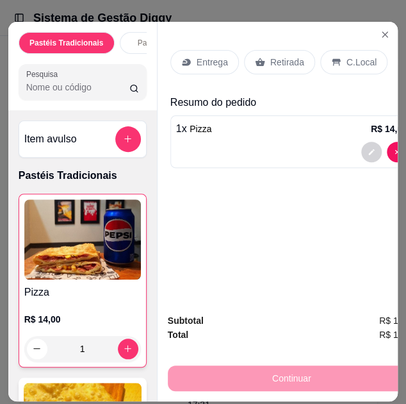
click at [371, 52] on div "C.Local" at bounding box center [354, 62] width 67 height 24
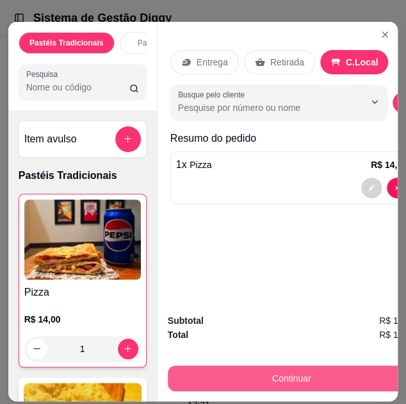
click at [322, 385] on button "Continuar" at bounding box center [292, 378] width 248 height 26
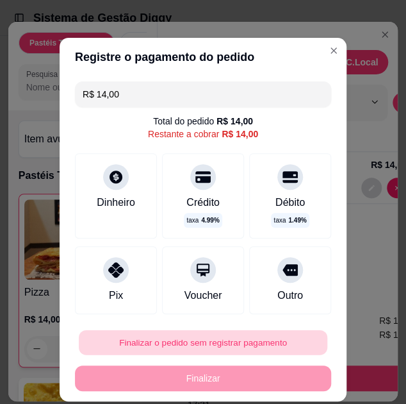
click at [265, 348] on button "Finalizar o pedido sem registrar pagamento" at bounding box center [203, 342] width 249 height 25
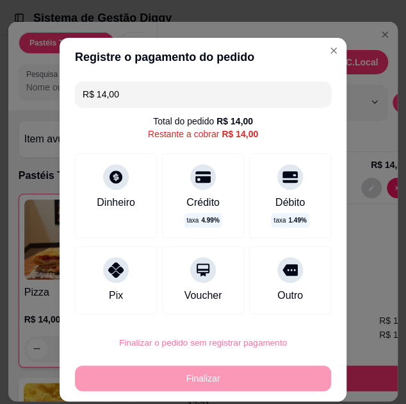
click at [283, 304] on button "Confirmar" at bounding box center [282, 305] width 46 height 19
type input "0"
type input "R$ 0,00"
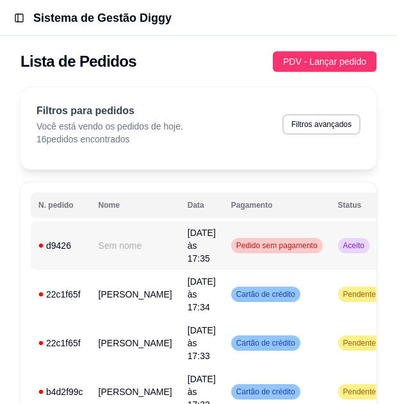
click at [275, 243] on span "Pedido sem pagamento" at bounding box center [277, 245] width 87 height 10
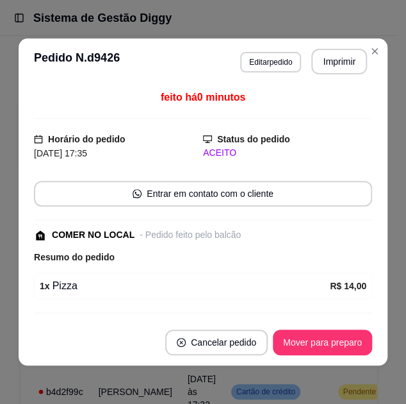
click at [220, 274] on div "1 x Pizza R$ 14,00" at bounding box center [203, 285] width 339 height 27
click at [340, 57] on button "Imprimir" at bounding box center [340, 62] width 56 height 26
